Goal: Contribute content: Share content

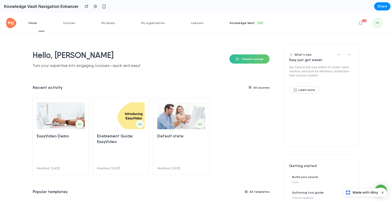
click at [235, 25] on link "Knowledge Vault New" at bounding box center [250, 23] width 43 height 20
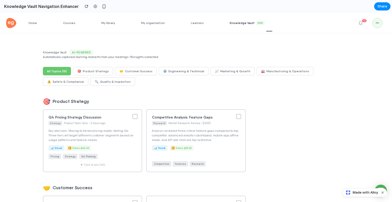
drag, startPoint x: 53, startPoint y: 58, endPoint x: 156, endPoint y: 59, distance: 102.5
click at [156, 59] on div "Knowledge Vault AI-Powered Automatically captured learning moments from your me…" at bounding box center [196, 53] width 306 height 9
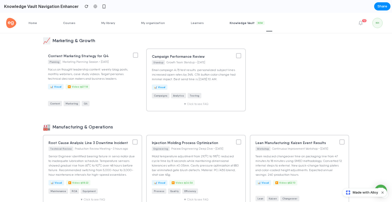
scroll to position [331, 0]
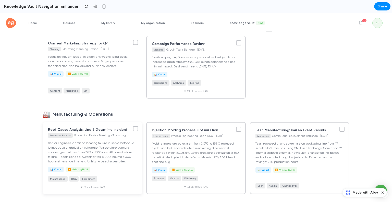
click at [85, 185] on div "▼ Click to see FAQ" at bounding box center [92, 186] width 89 height 3
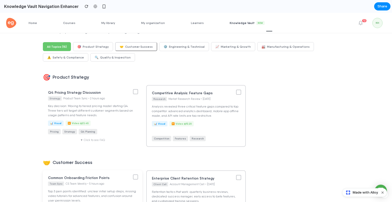
scroll to position [0, 0]
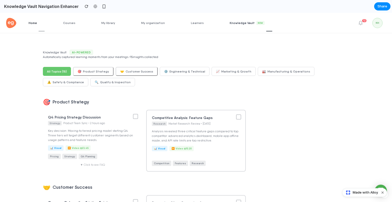
click at [30, 24] on span "Home" at bounding box center [37, 23] width 16 height 4
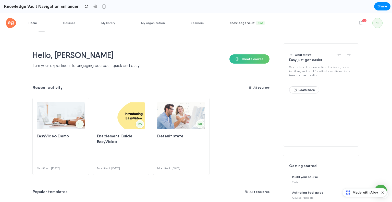
click at [237, 18] on link "Knowledge Vault New" at bounding box center [250, 23] width 43 height 20
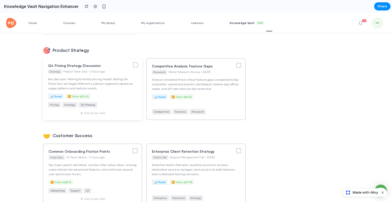
click at [135, 66] on div at bounding box center [135, 64] width 5 height 5
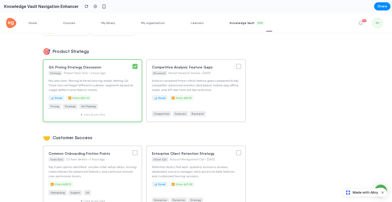
scroll to position [52, 0]
click at [236, 66] on div at bounding box center [238, 64] width 5 height 5
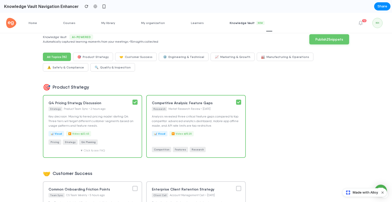
scroll to position [0, 0]
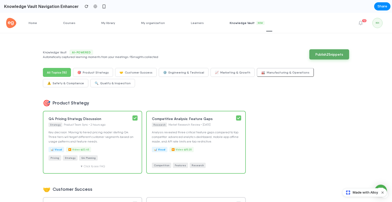
click at [329, 54] on button "Publish 2 Snippet s" at bounding box center [329, 54] width 40 height 10
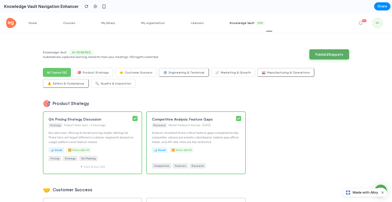
click at [334, 50] on button "Publish 2 Snippet s" at bounding box center [329, 54] width 40 height 10
click at [321, 55] on button "Publish 2 Snippet s" at bounding box center [329, 54] width 40 height 10
drag, startPoint x: 84, startPoint y: 23, endPoint x: 73, endPoint y: 24, distance: 11.0
click at [80, 24] on ul "Home Courses My library My organization Learners Knowledge Vault New" at bounding box center [150, 23] width 243 height 20
click at [72, 24] on span "Courses" at bounding box center [73, 23] width 20 height 4
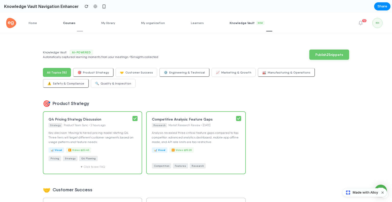
click at [71, 24] on span "Courses" at bounding box center [73, 23] width 20 height 4
click at [69, 24] on span "Courses" at bounding box center [73, 23] width 20 height 4
click at [68, 23] on span "Courses" at bounding box center [73, 23] width 20 height 4
click at [32, 25] on link "Home" at bounding box center [37, 23] width 16 height 20
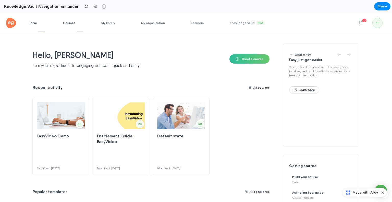
click at [70, 24] on span "Courses" at bounding box center [73, 23] width 20 height 4
click at [38, 23] on span "Home" at bounding box center [37, 23] width 16 height 4
